Goal: Task Accomplishment & Management: Manage account settings

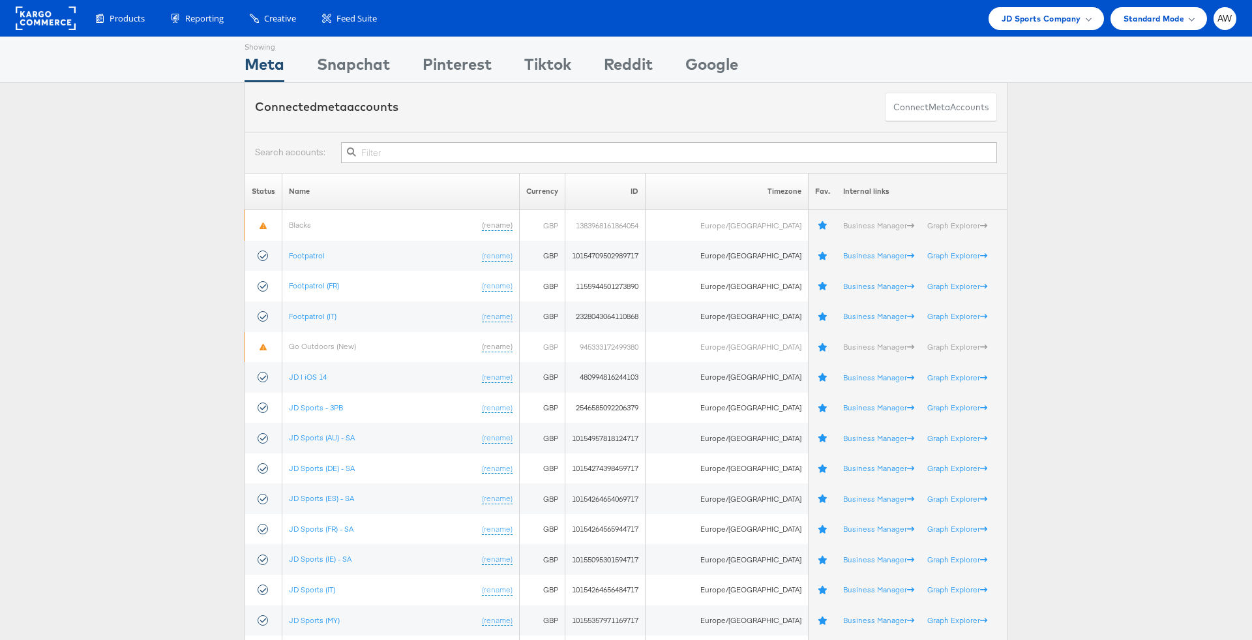
click at [560, 153] on input "text" at bounding box center [669, 152] width 656 height 21
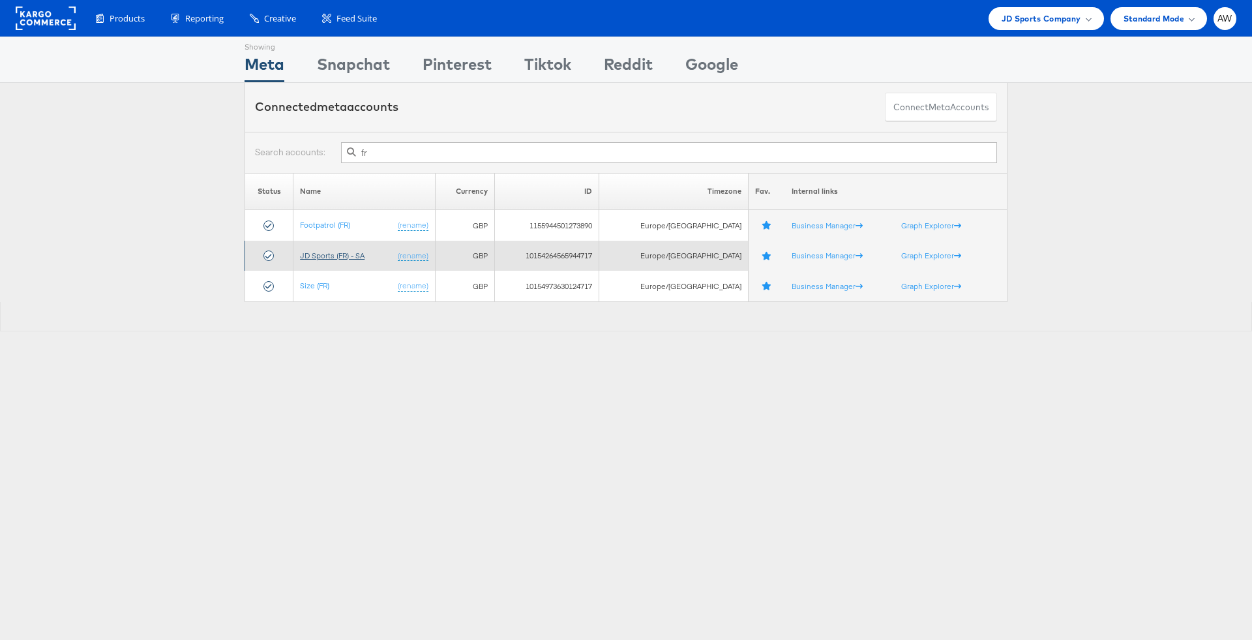
type input "fr"
click at [335, 252] on link "JD Sports (FR) - SA" at bounding box center [332, 255] width 65 height 10
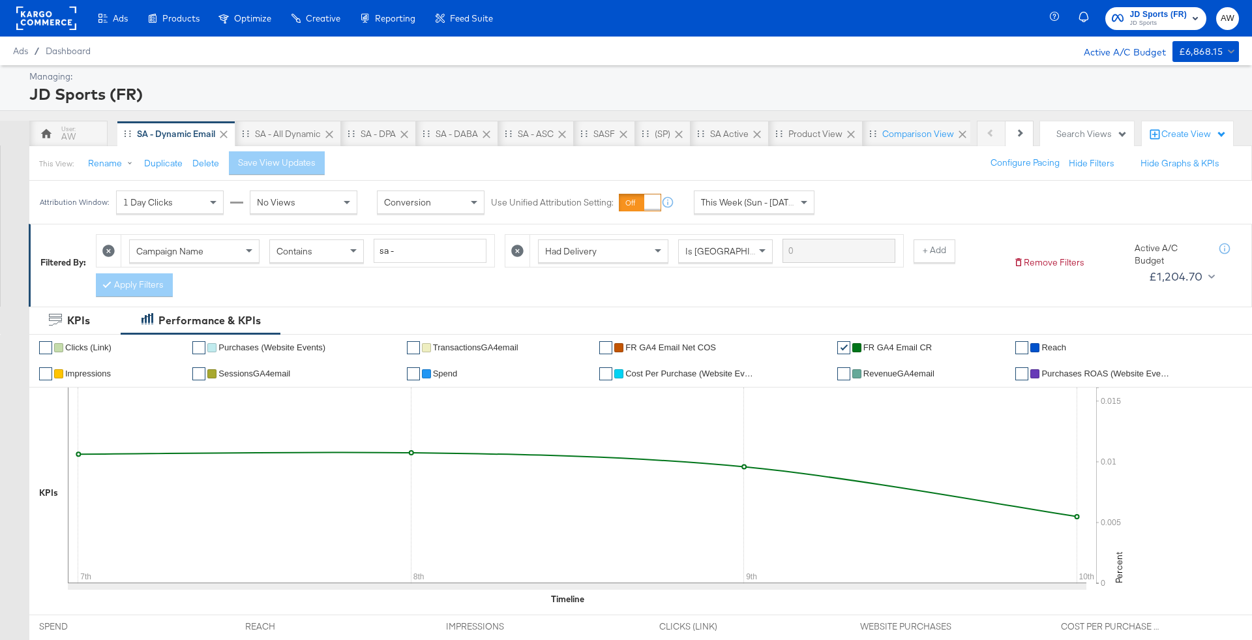
click at [1134, 23] on span "JD Sports" at bounding box center [1158, 23] width 57 height 10
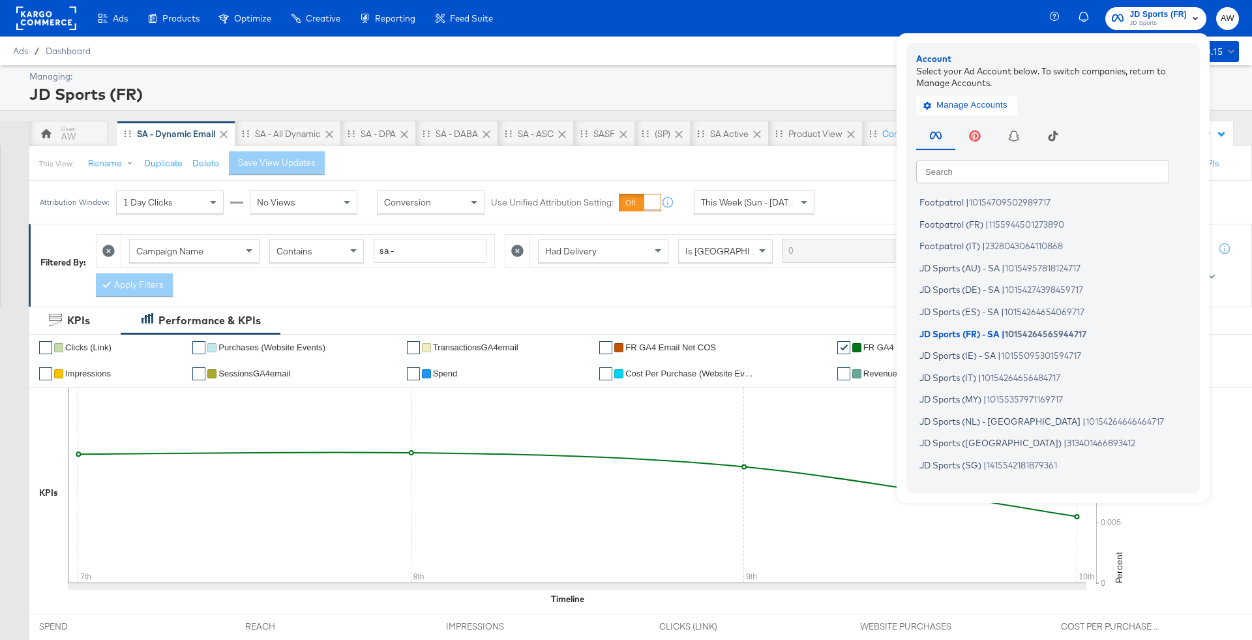
click at [1070, 170] on input "text" at bounding box center [1042, 170] width 253 height 23
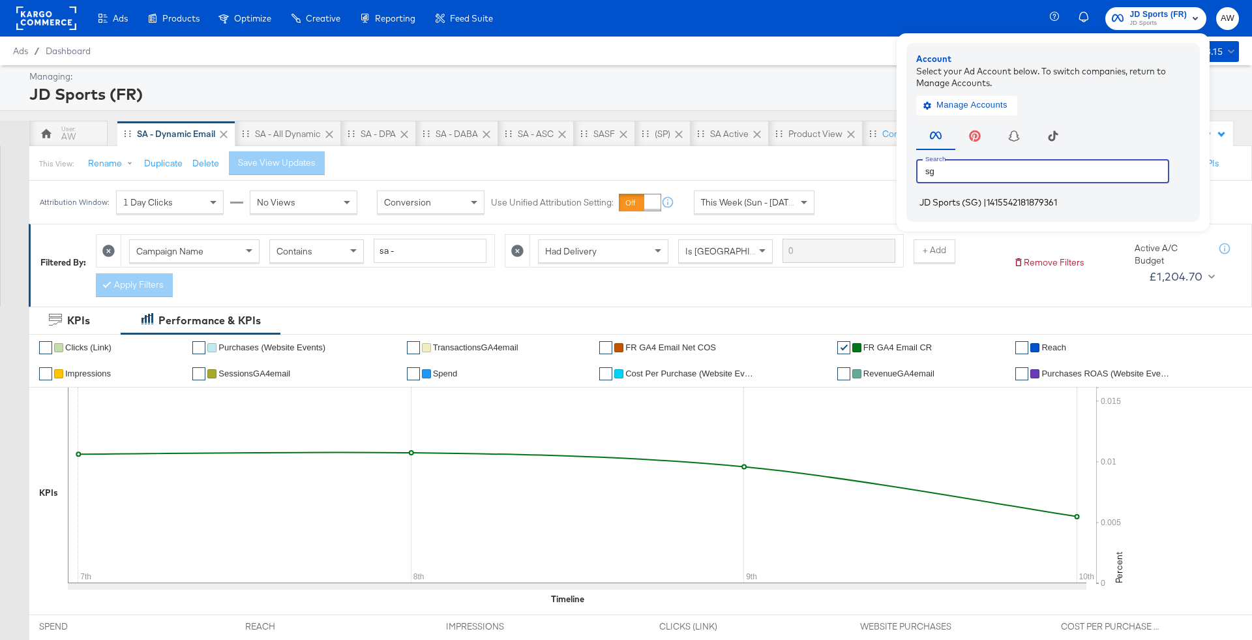
type input "sg"
click at [1008, 199] on span "1415542181879361" at bounding box center [1022, 202] width 70 height 10
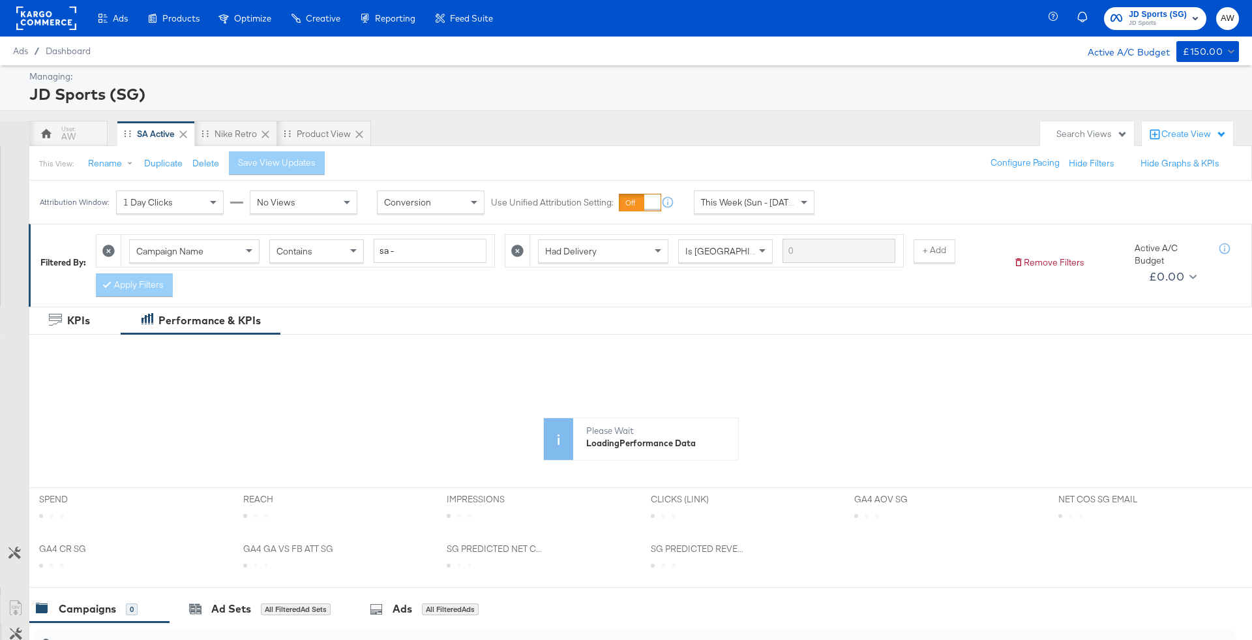
click at [753, 193] on div "This Week (Sun - Today)" at bounding box center [754, 202] width 119 height 22
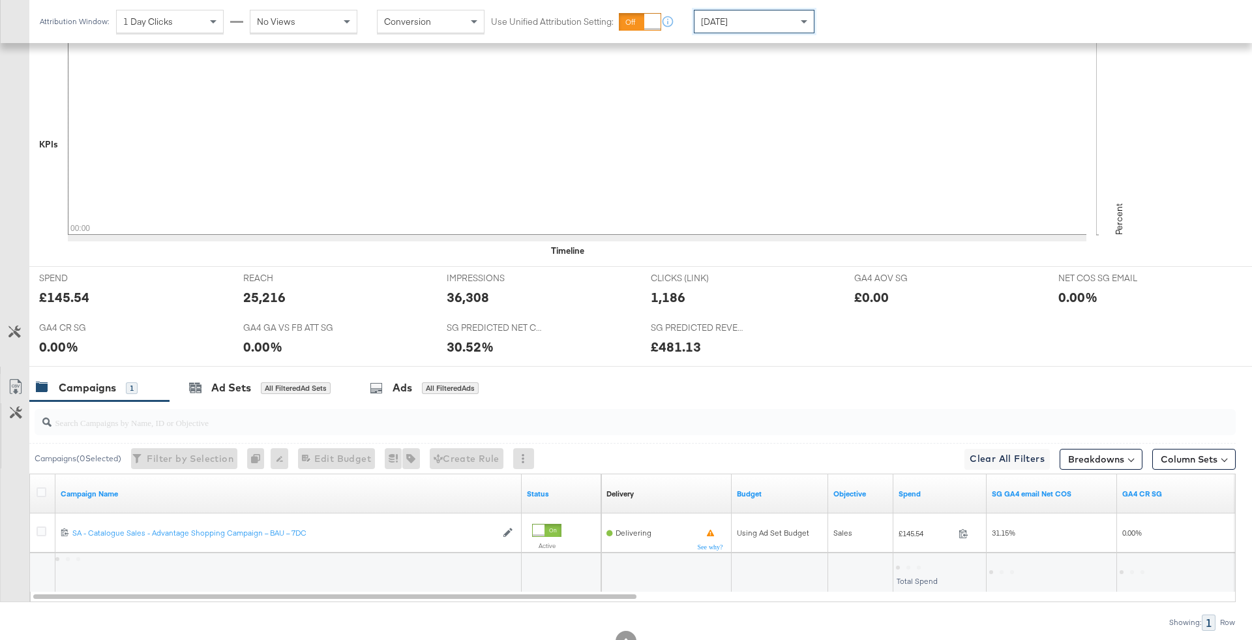
scroll to position [393, 0]
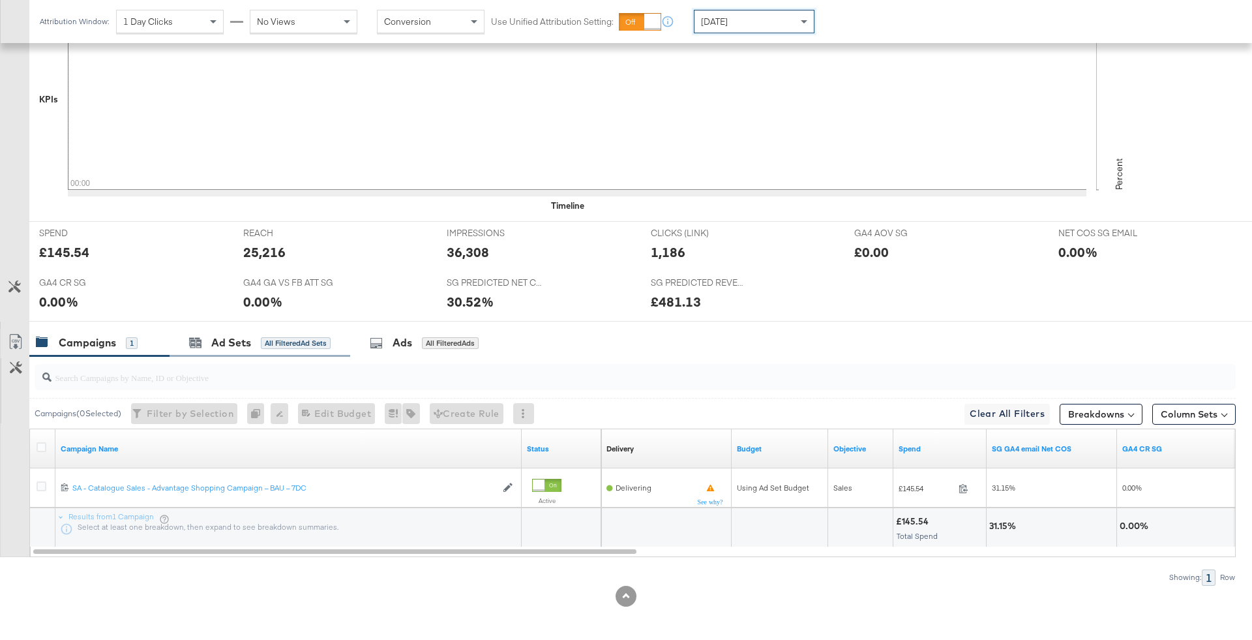
click at [229, 350] on div "Ad Sets All Filtered Ad Sets" at bounding box center [260, 343] width 181 height 28
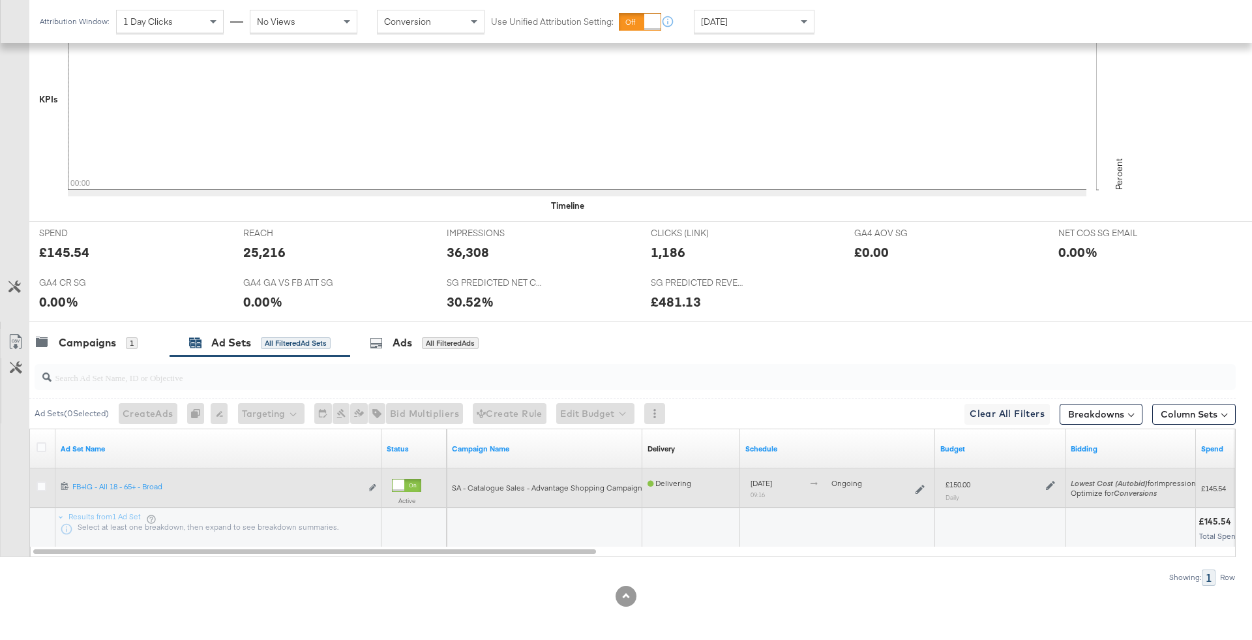
click at [1050, 485] on icon at bounding box center [1050, 485] width 9 height 9
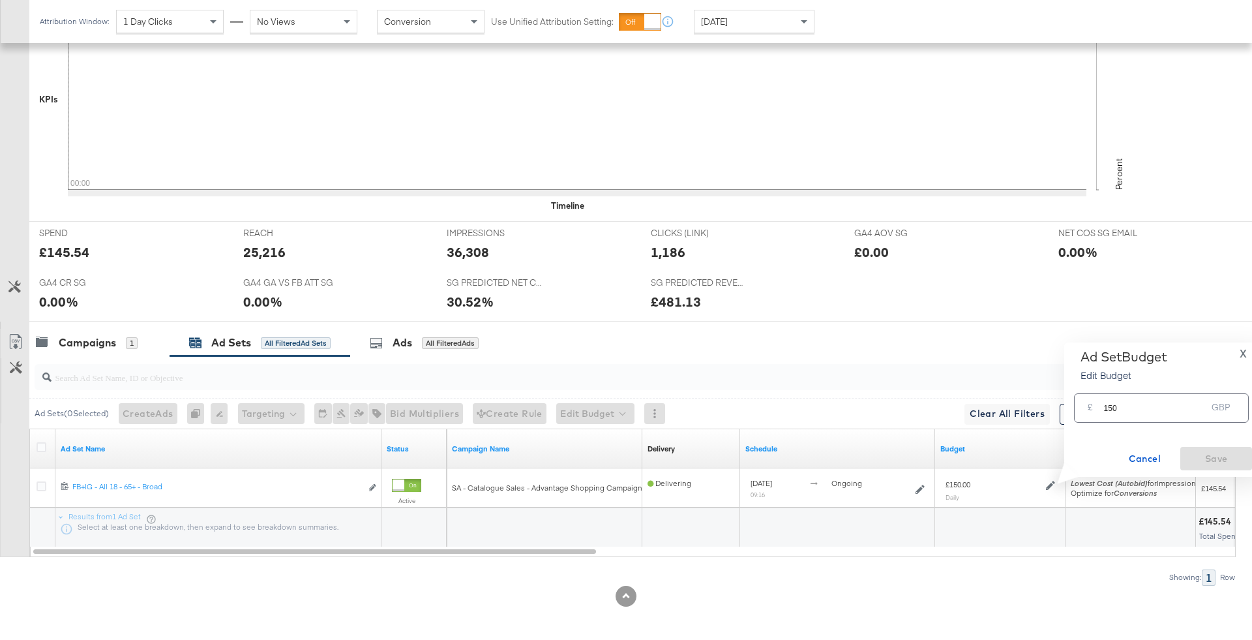
click at [1123, 410] on input "150" at bounding box center [1155, 403] width 103 height 28
type input "100"
click at [1200, 463] on span "Save" at bounding box center [1216, 459] width 61 height 16
